Goal: Transaction & Acquisition: Purchase product/service

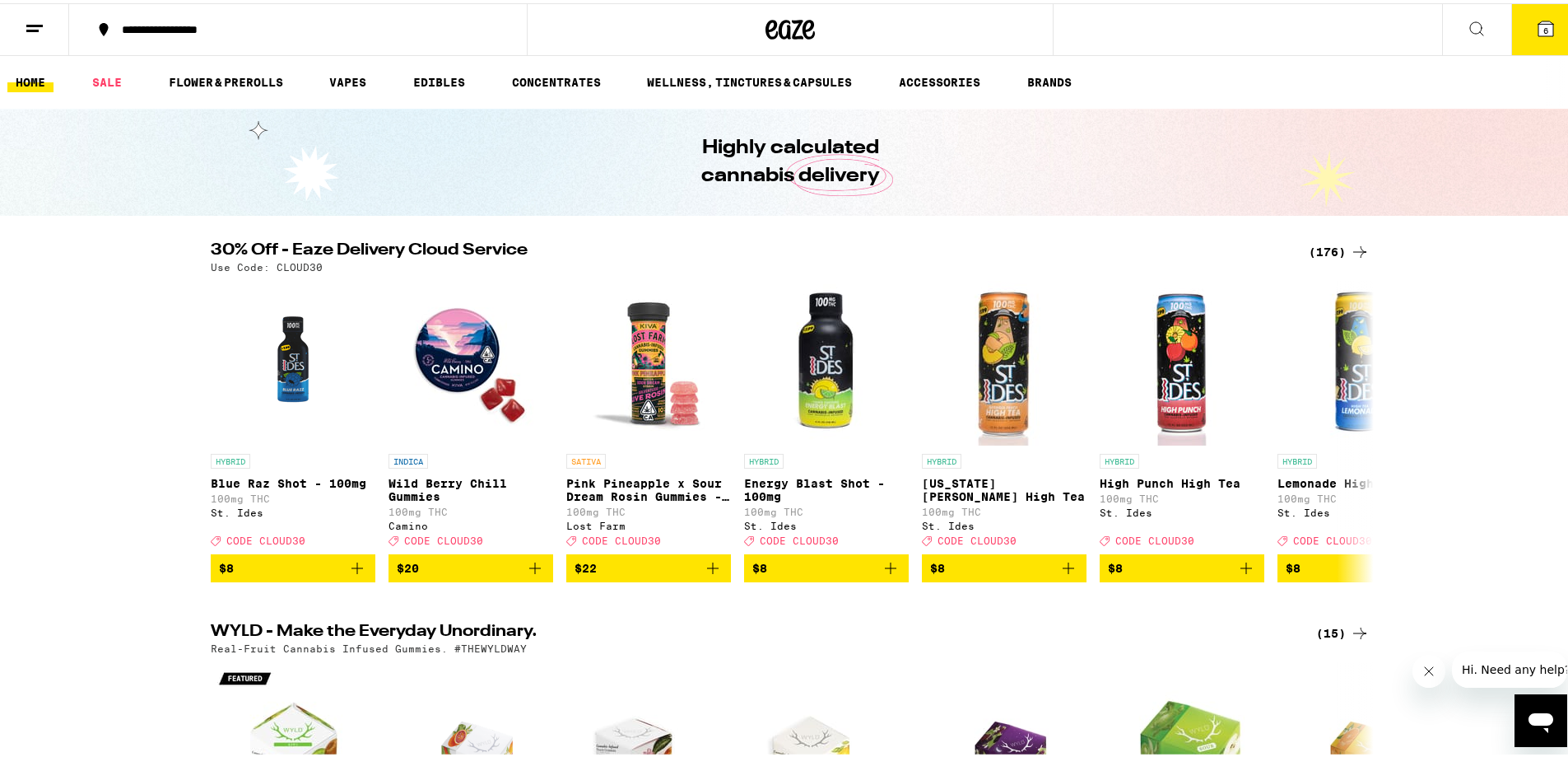
click at [1331, 252] on div "(176)" at bounding box center [1339, 249] width 61 height 20
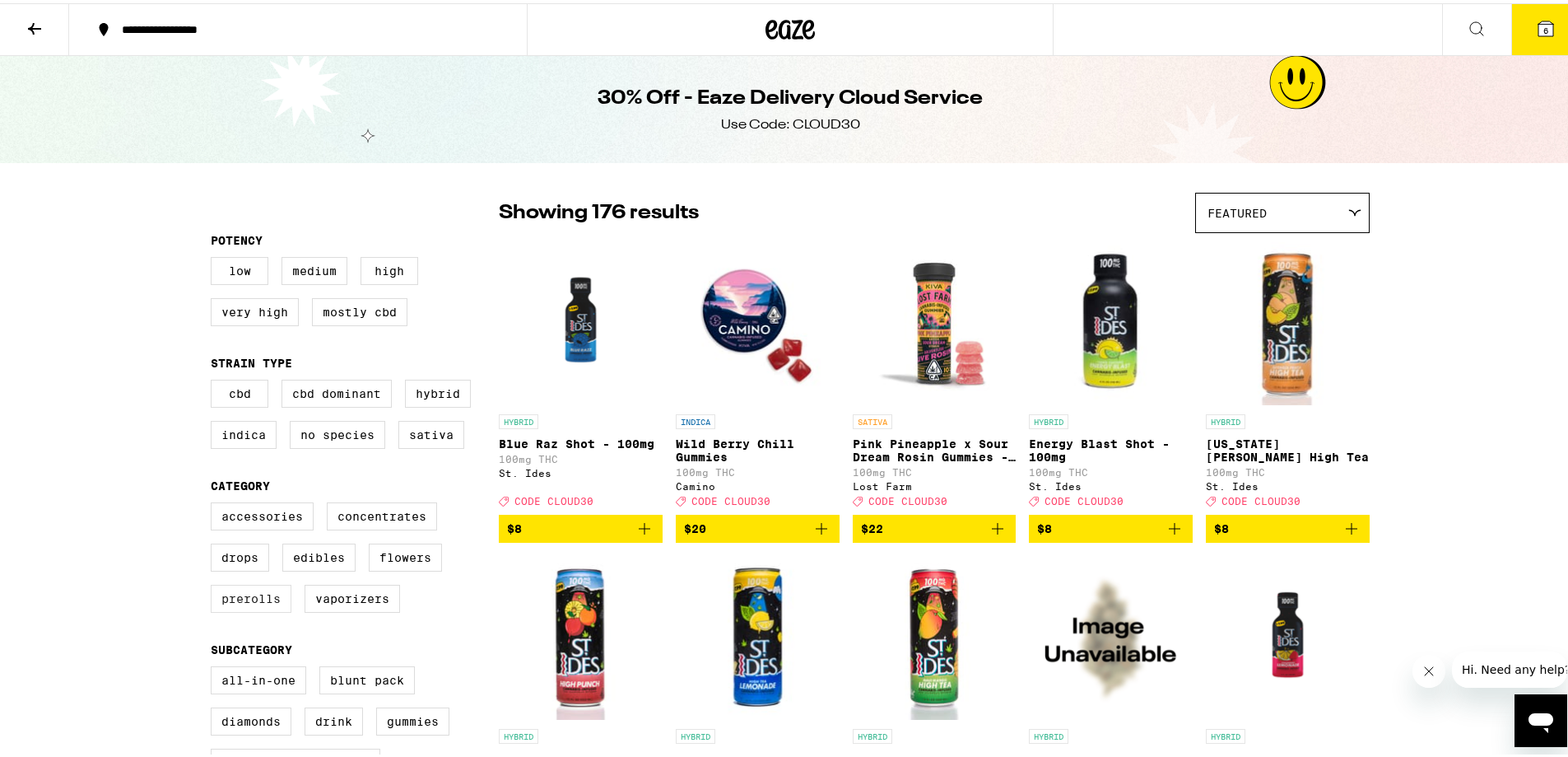
click at [246, 609] on label "Prerolls" at bounding box center [250, 595] width 81 height 28
click at [215, 502] on input "Prerolls" at bounding box center [214, 501] width 1 height 1
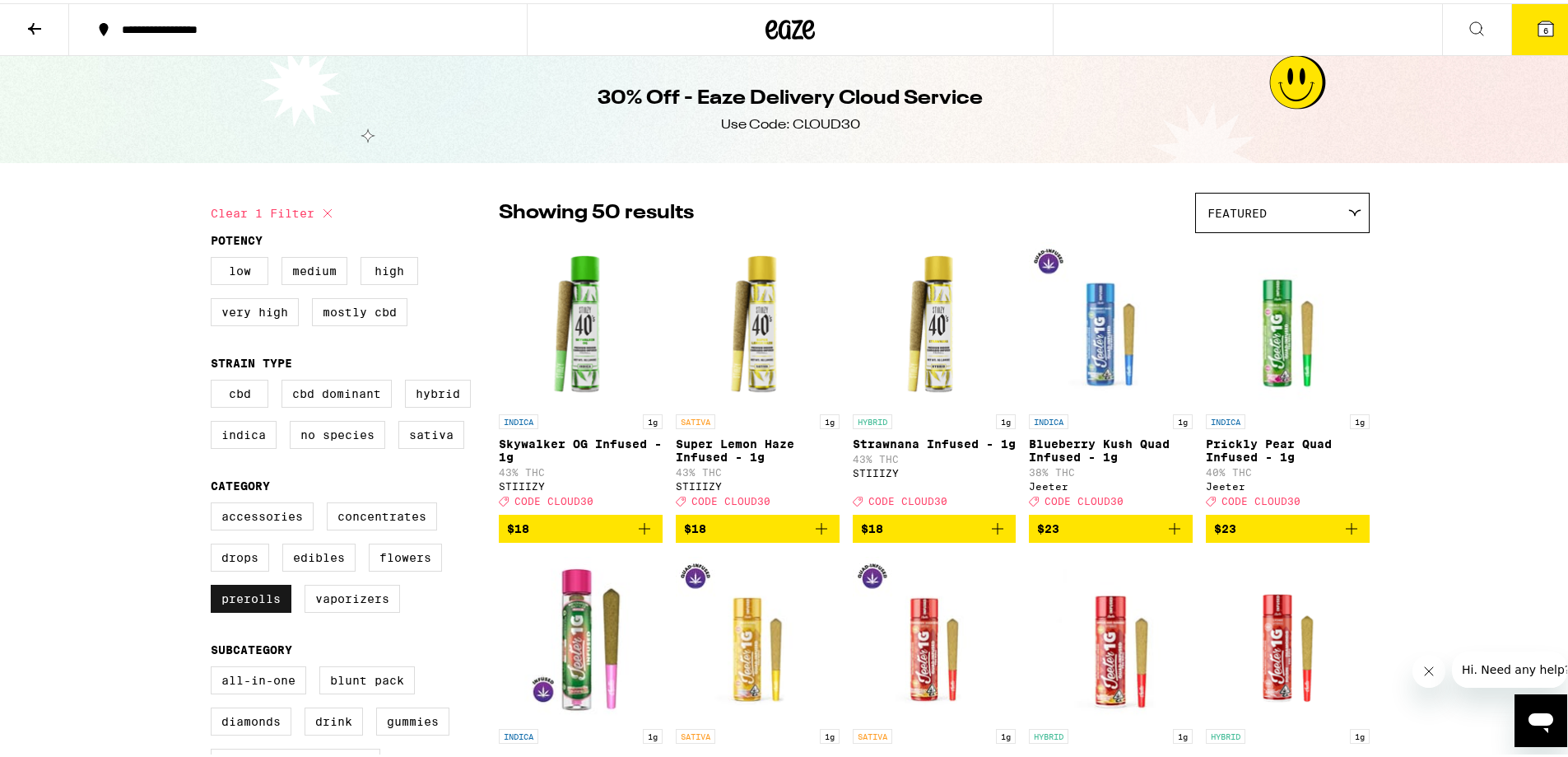
click at [273, 609] on label "Prerolls" at bounding box center [250, 595] width 81 height 28
click at [215, 502] on input "Prerolls" at bounding box center [214, 501] width 1 height 1
checkbox input "false"
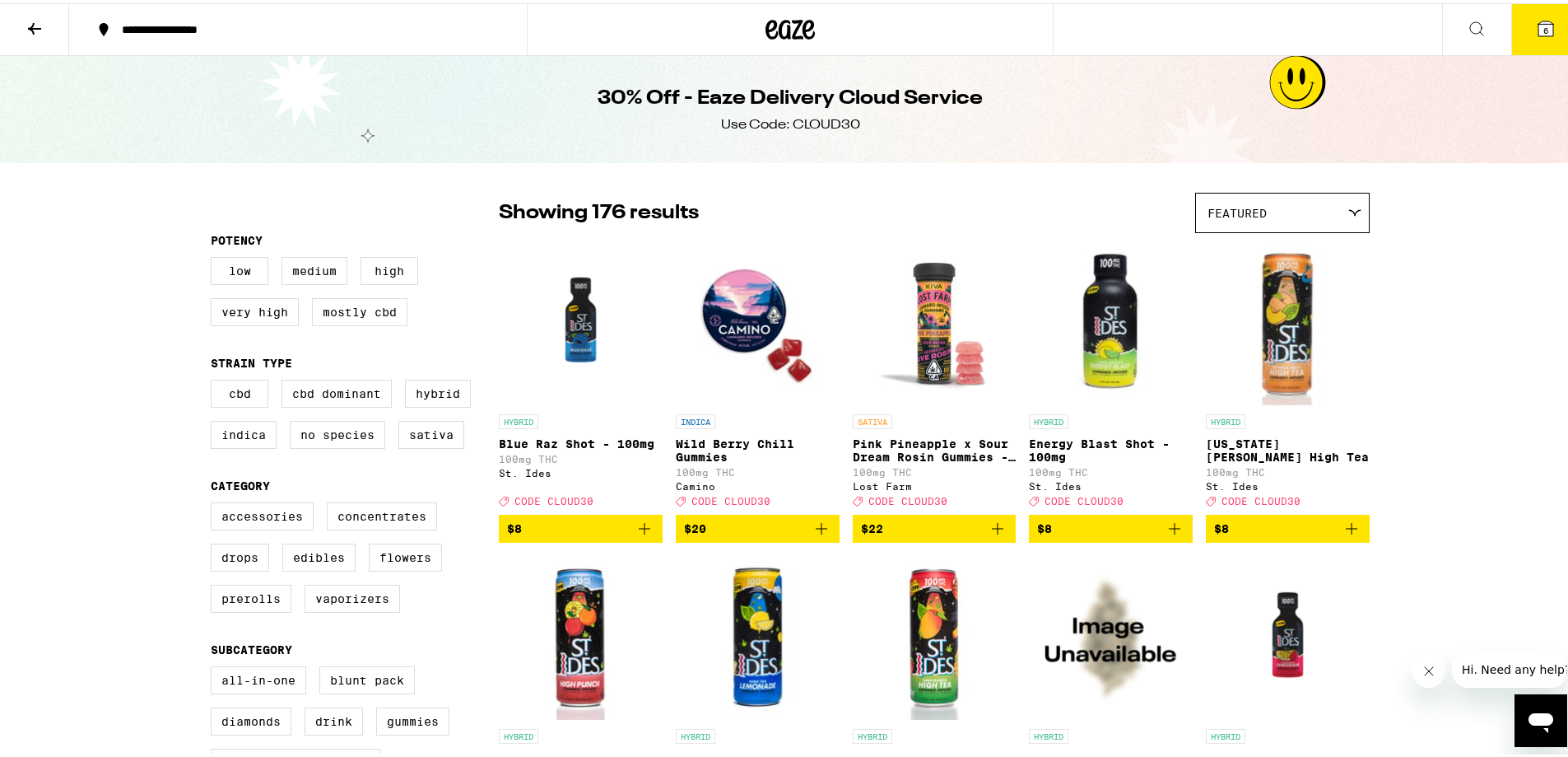
click at [765, 29] on icon at bounding box center [771, 26] width 13 height 20
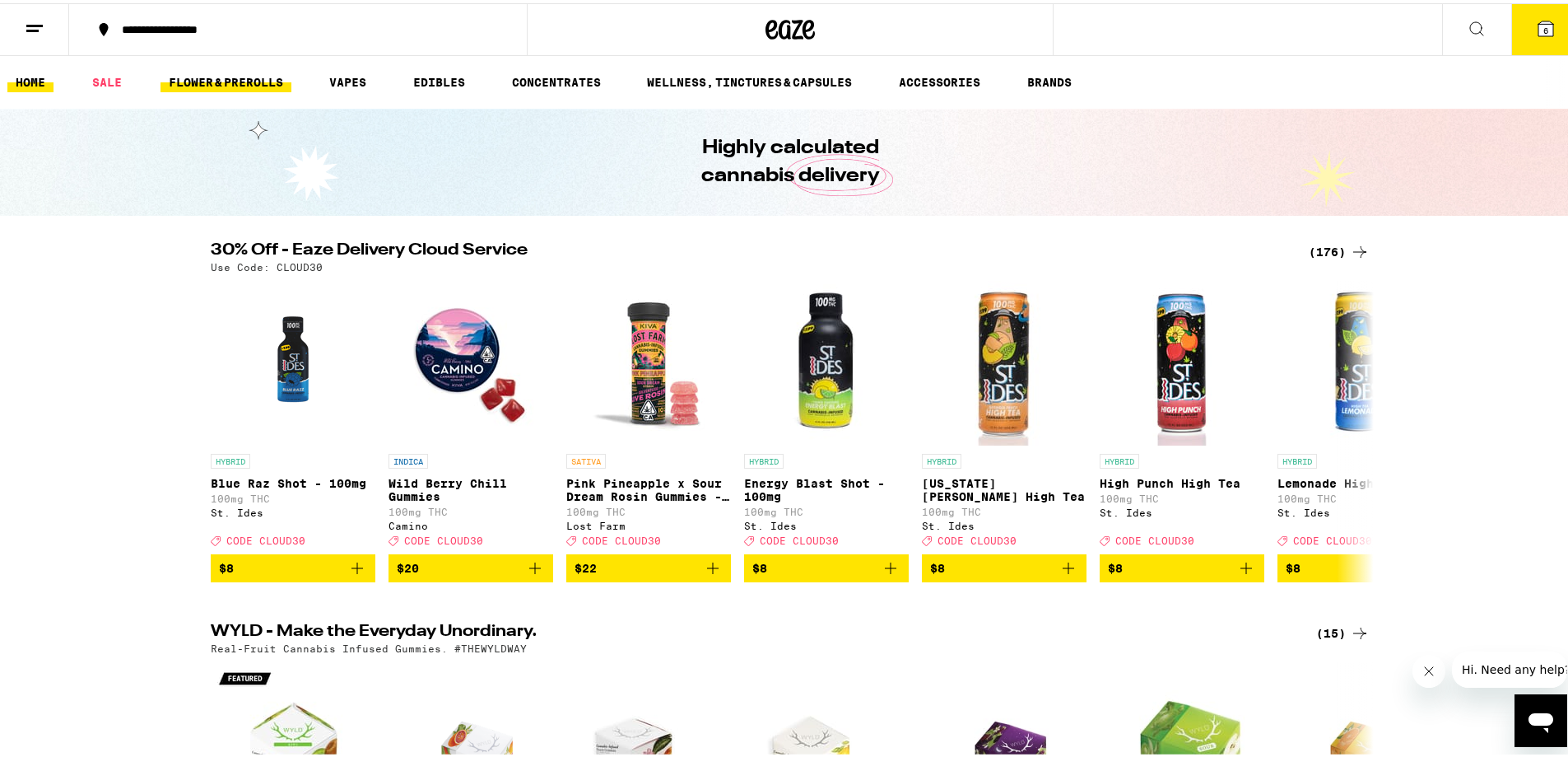
click at [287, 78] on link "FLOWER & PREROLLS" at bounding box center [226, 79] width 131 height 20
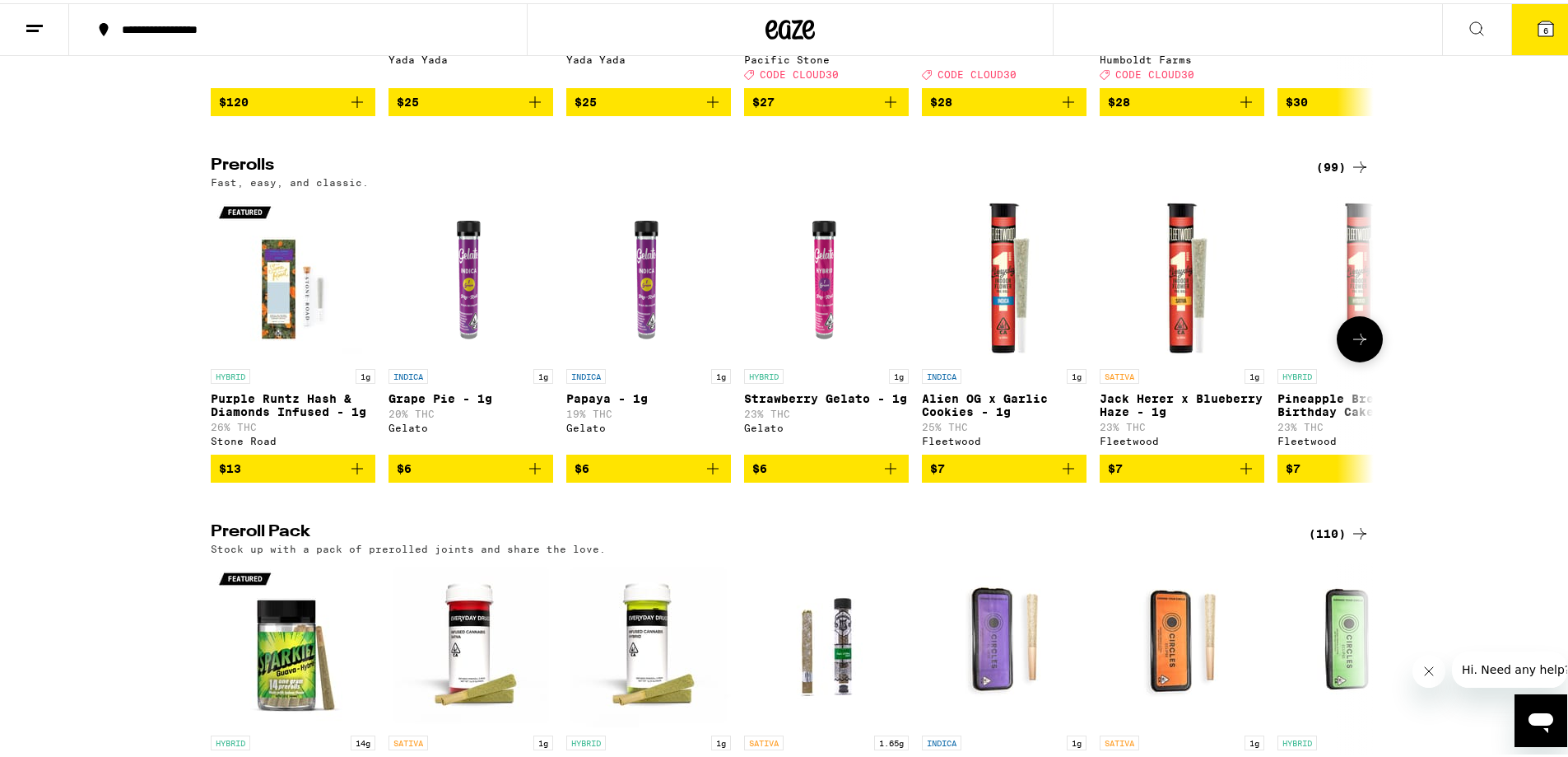
scroll to position [823, 0]
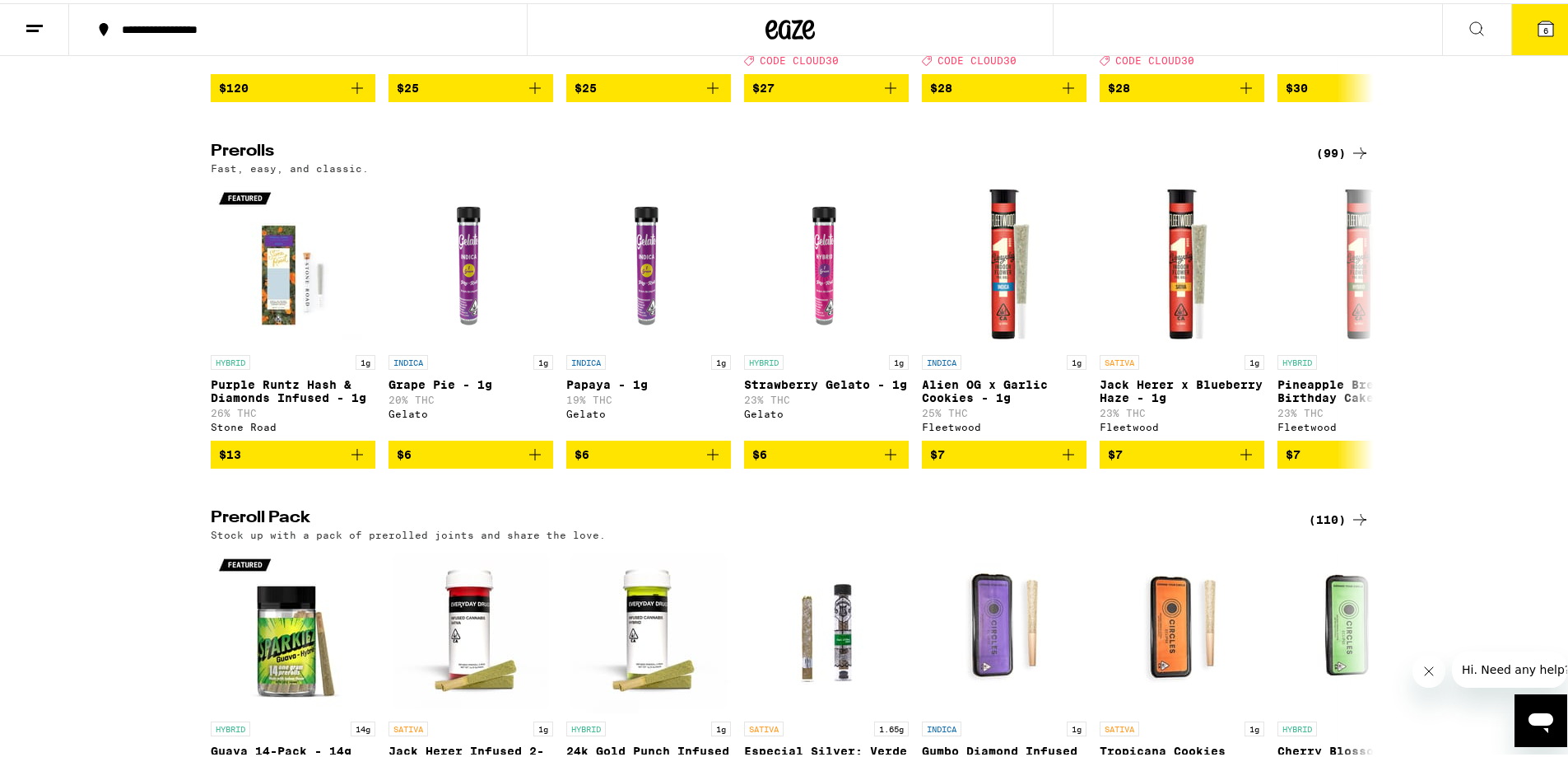
click at [1349, 159] on icon at bounding box center [1359, 150] width 20 height 20
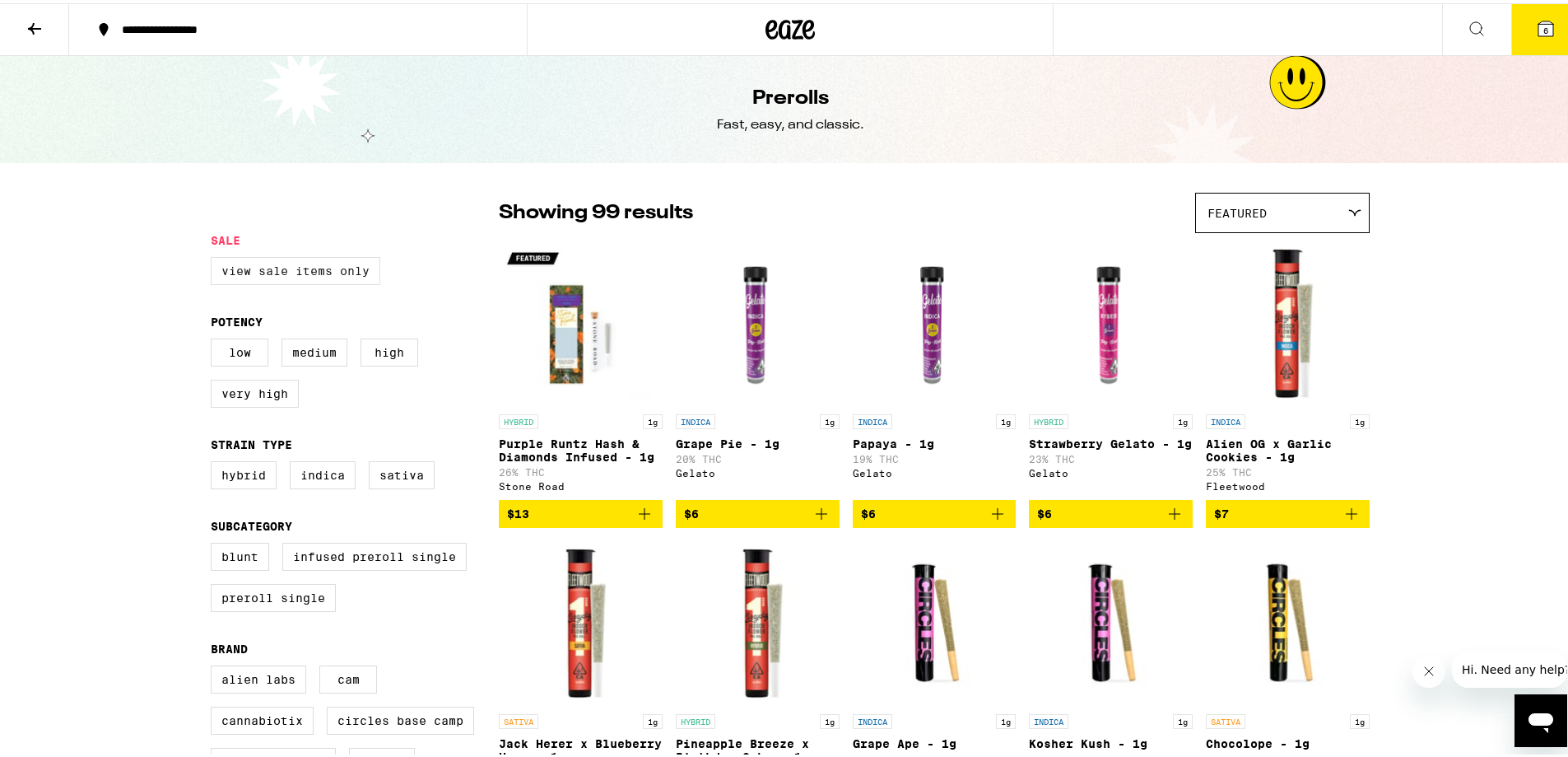
click at [331, 278] on label "View Sale Items Only" at bounding box center [295, 267] width 169 height 28
click at [215, 257] on input "View Sale Items Only" at bounding box center [214, 256] width 1 height 1
checkbox input "true"
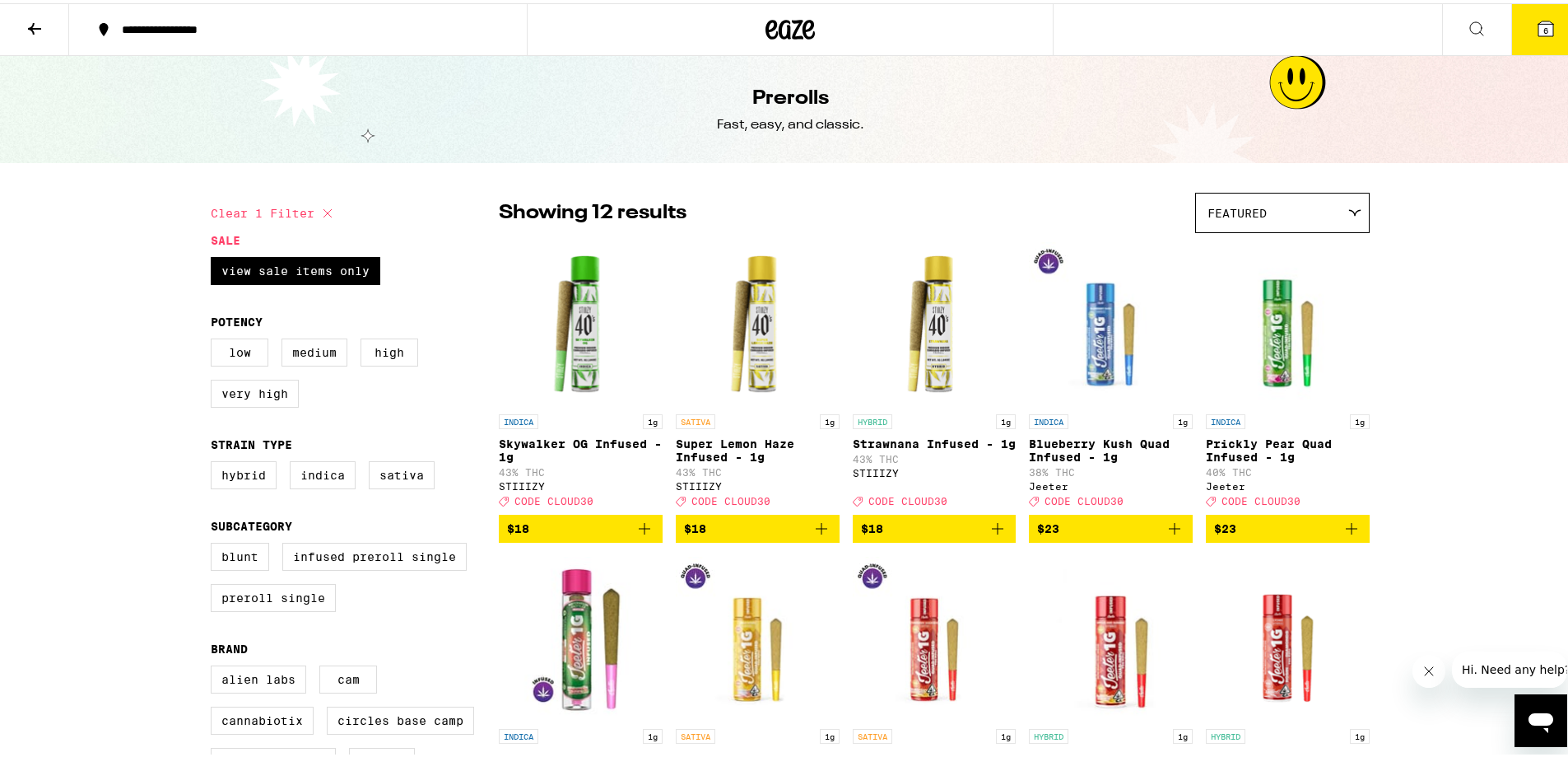
click at [809, 46] on div at bounding box center [789, 26] width 526 height 53
click at [803, 29] on icon at bounding box center [789, 26] width 49 height 30
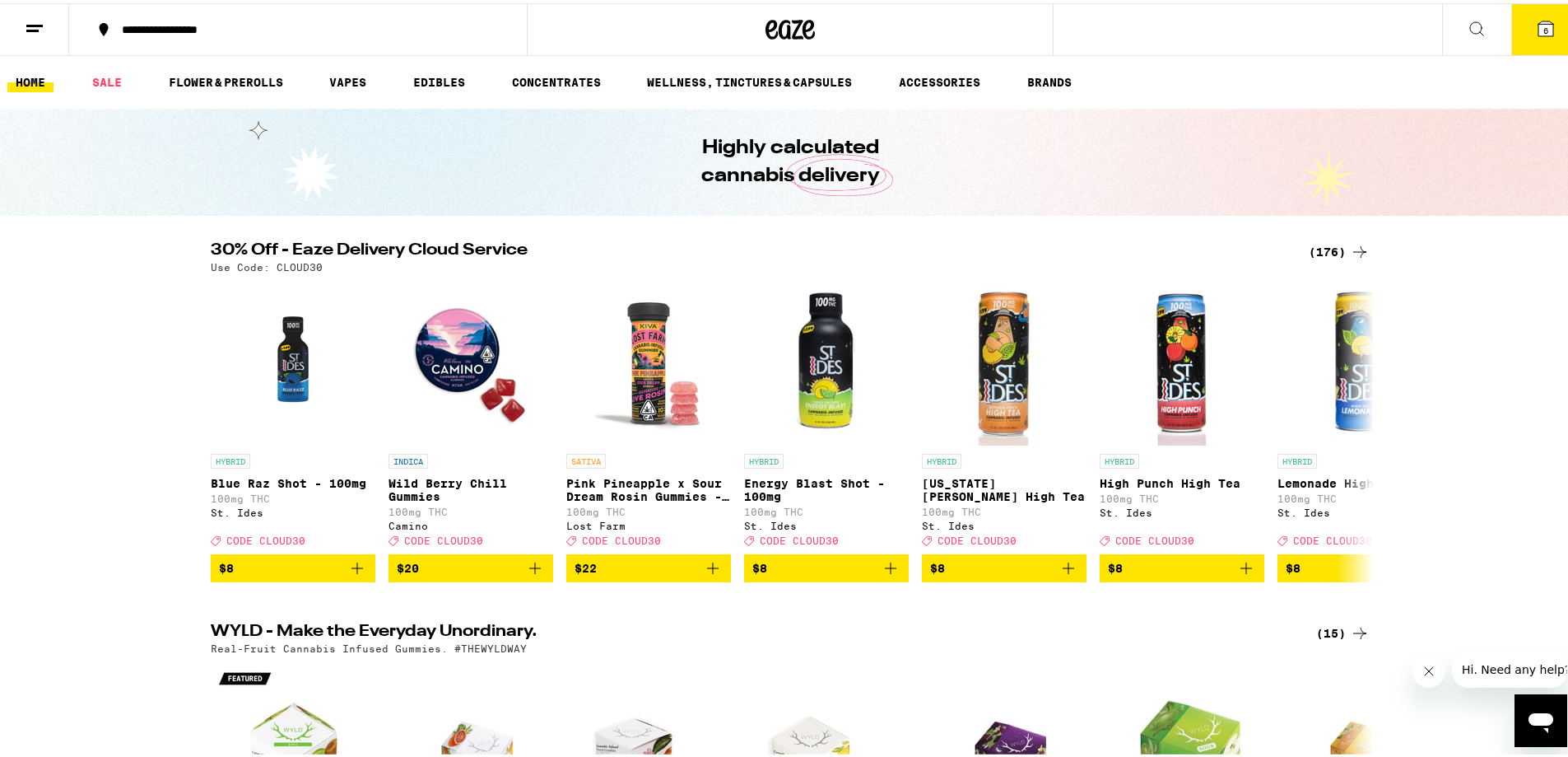
click at [1342, 247] on div "(176)" at bounding box center [1339, 249] width 61 height 20
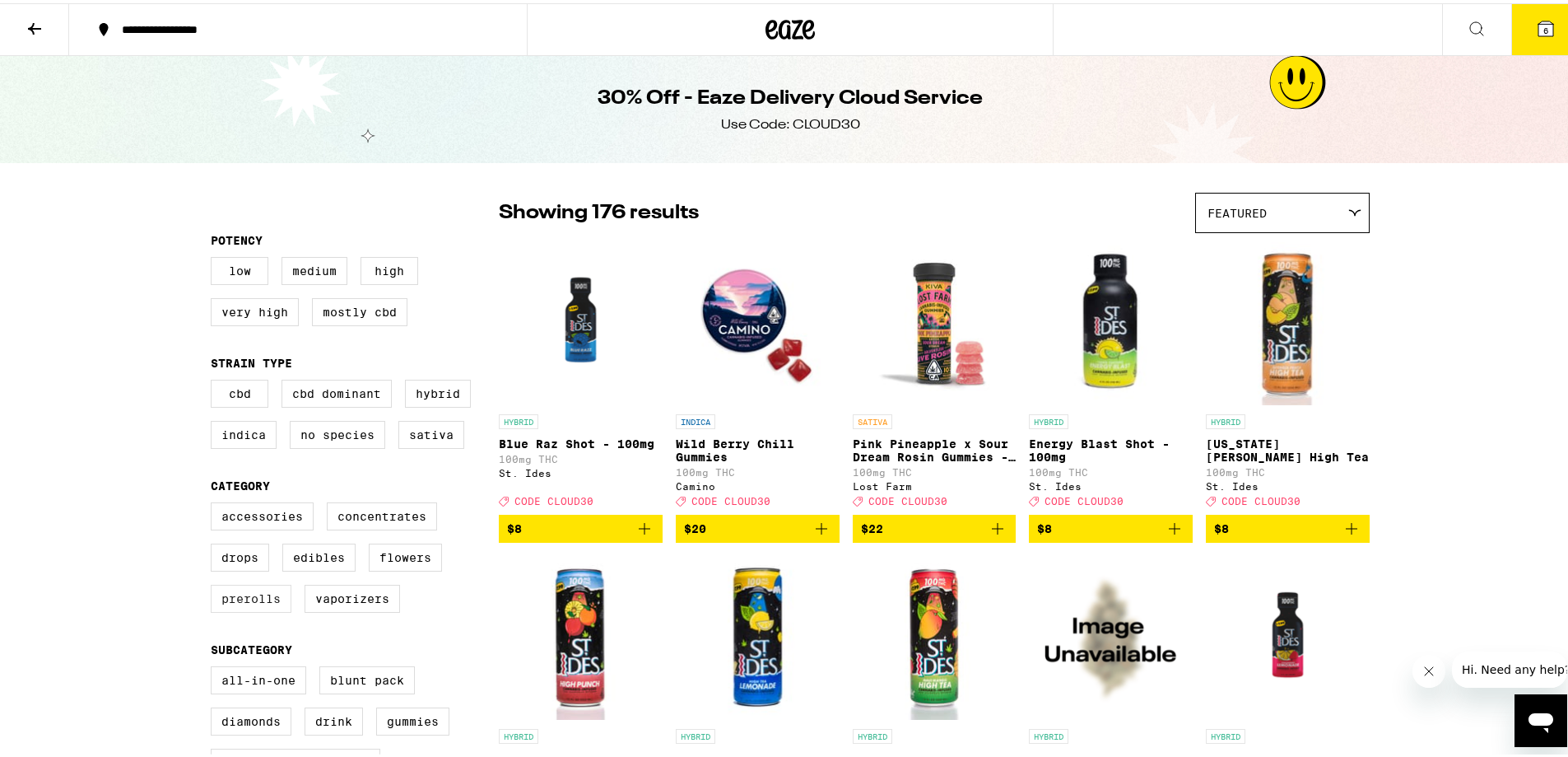
click at [224, 609] on label "Prerolls" at bounding box center [250, 595] width 81 height 28
click at [215, 502] on input "Prerolls" at bounding box center [214, 501] width 1 height 1
checkbox input "true"
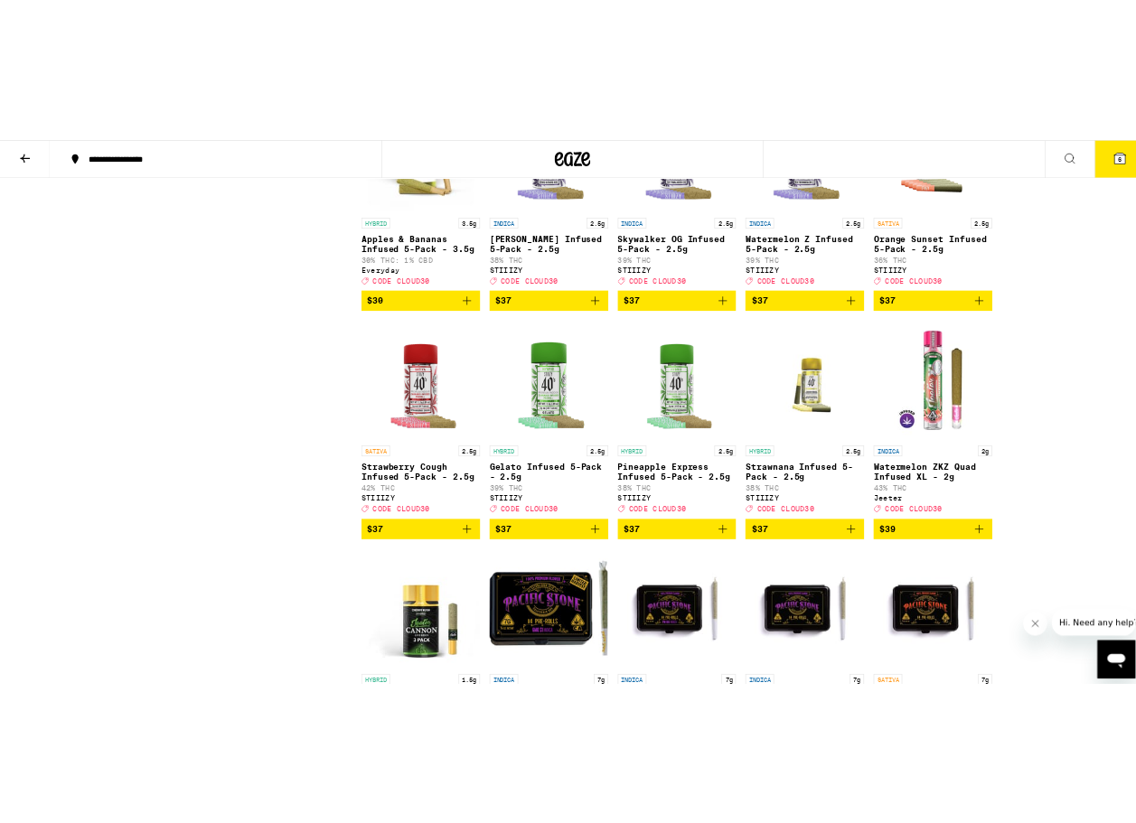
scroll to position [1702, 0]
